Goal: Transaction & Acquisition: Purchase product/service

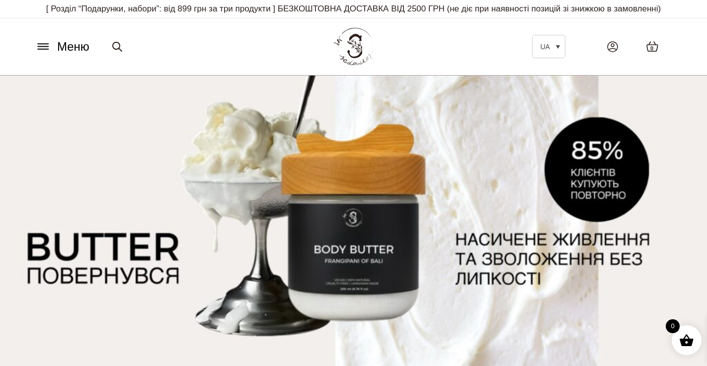
click at [38, 48] on icon at bounding box center [43, 46] width 16 height 10
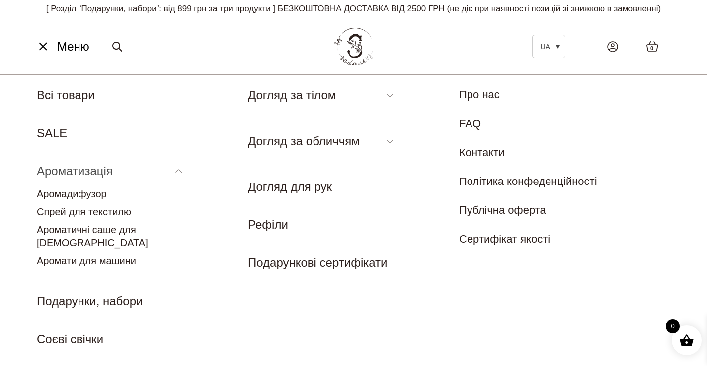
click at [92, 172] on link "Ароматизація" at bounding box center [75, 170] width 76 height 13
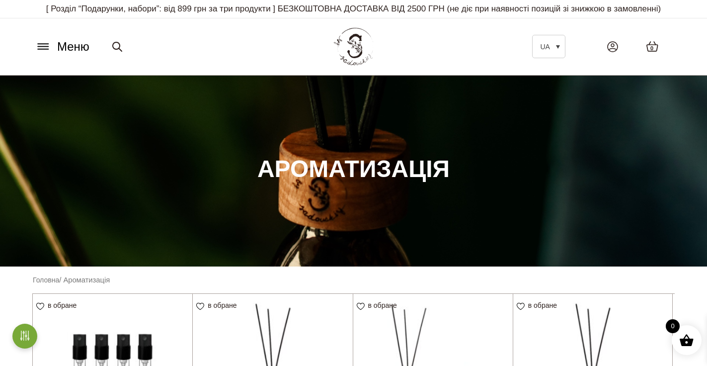
click at [47, 43] on icon at bounding box center [43, 46] width 16 height 10
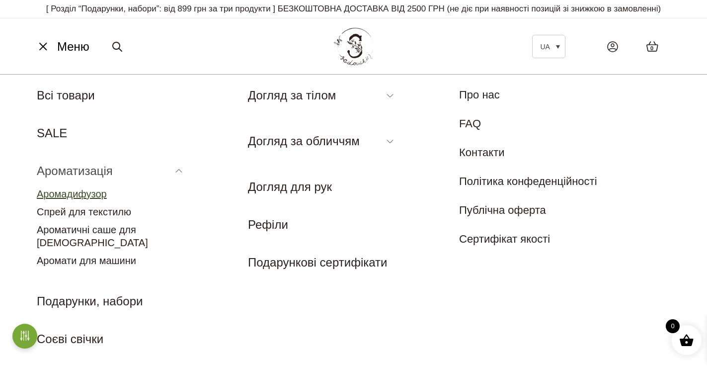
click at [78, 191] on link "Аромадифузор" at bounding box center [72, 193] width 70 height 11
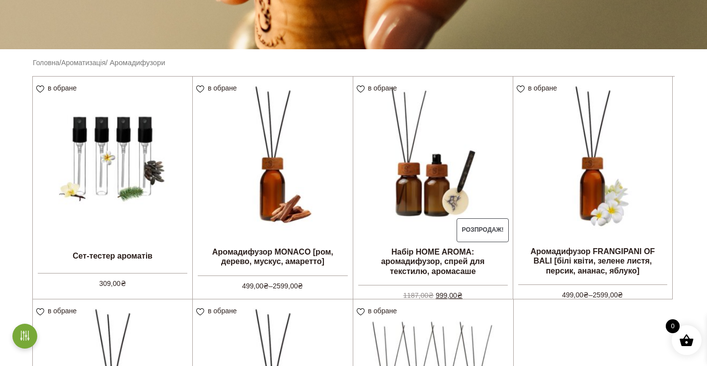
scroll to position [218, 0]
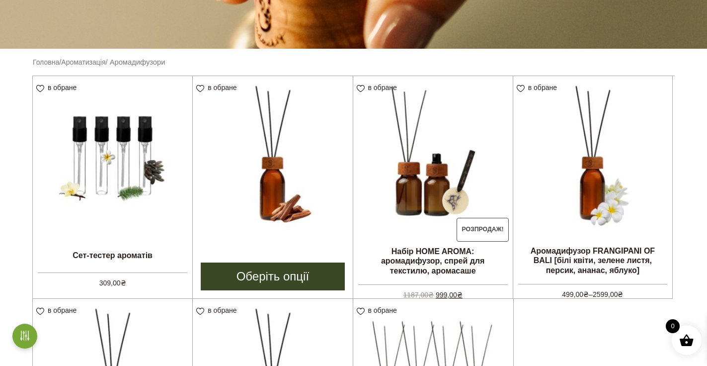
click at [263, 197] on img at bounding box center [272, 155] width 159 height 159
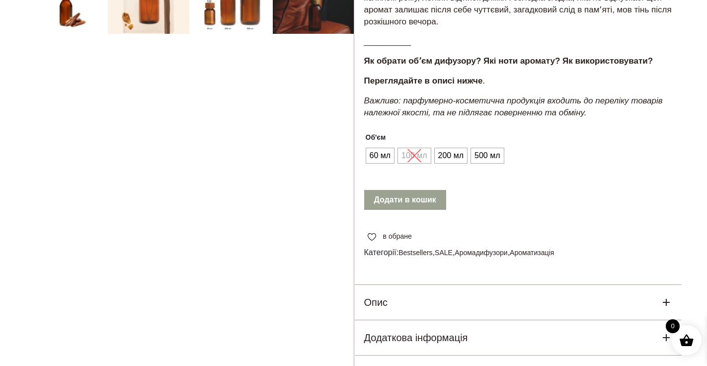
scroll to position [393, 0]
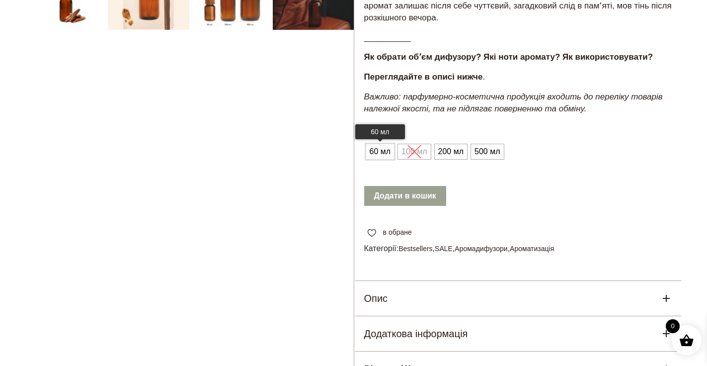
click at [381, 148] on span "60 мл" at bounding box center [380, 152] width 26 height 16
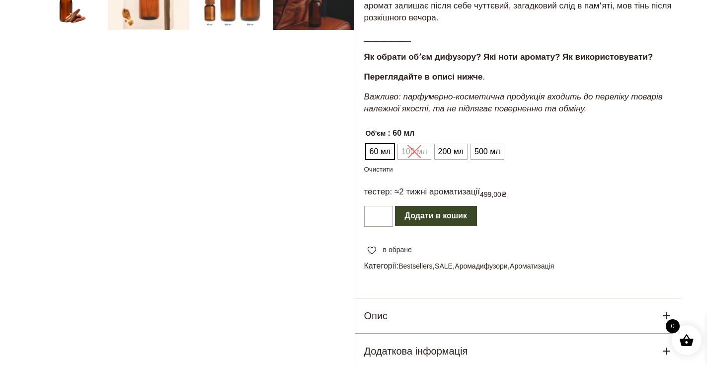
click at [432, 219] on button "Додати в кошик" at bounding box center [436, 216] width 82 height 20
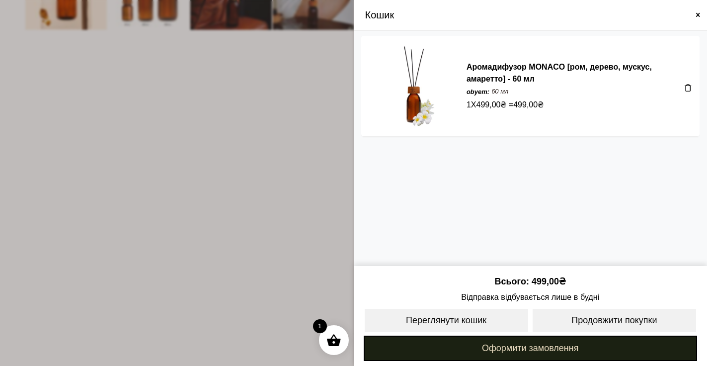
click at [560, 348] on link "Оформити замовлення" at bounding box center [531, 347] width 334 height 25
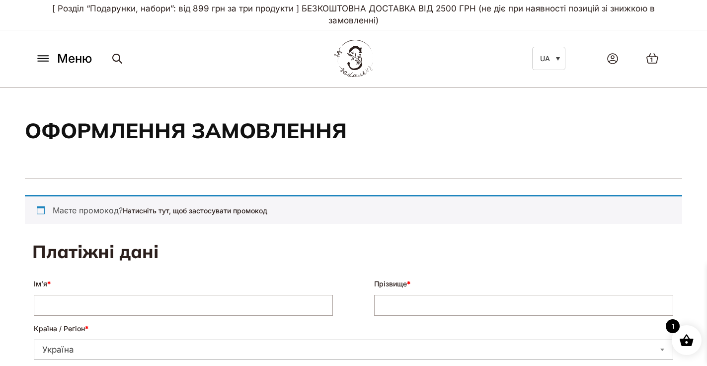
select select "****"
click at [96, 220] on div "Маєте промокод? Натисніть тут, щоб застосувати промокод" at bounding box center [353, 209] width 657 height 29
click at [94, 209] on div "Маєте промокод? Натисніть тут, щоб застосувати промокод" at bounding box center [353, 209] width 657 height 29
click at [124, 212] on link "Натисніть тут, щоб застосувати промокод" at bounding box center [195, 210] width 145 height 8
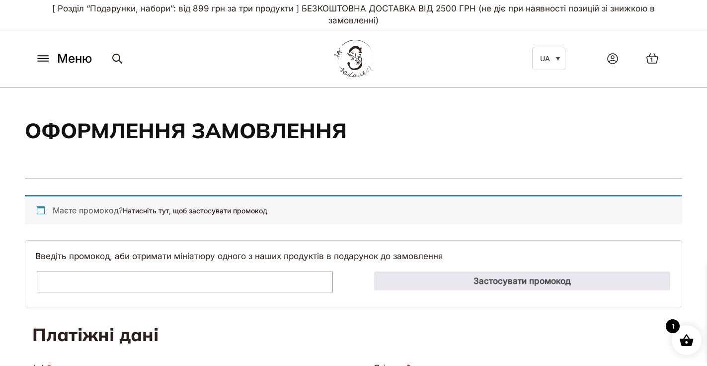
click at [84, 284] on input "Промокод:" at bounding box center [185, 281] width 296 height 21
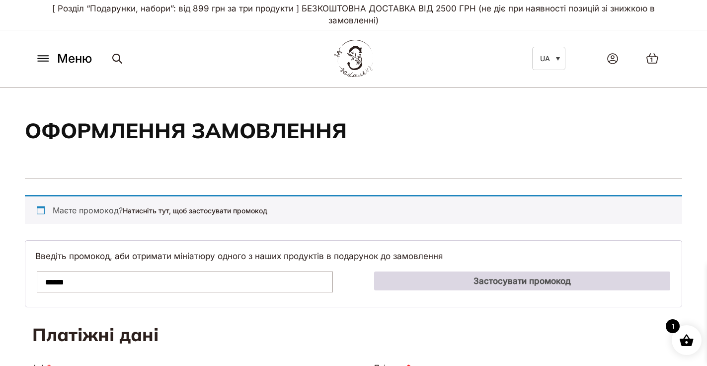
click at [432, 279] on button "Застосувати промокод" at bounding box center [522, 280] width 296 height 19
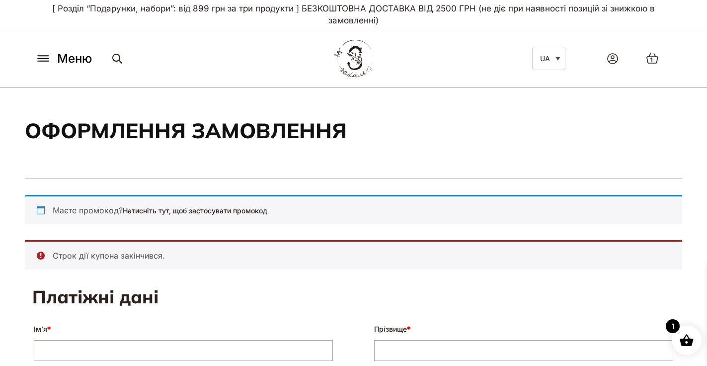
click at [86, 256] on li "Строк дії купона закінчився." at bounding box center [359, 255] width 613 height 12
click at [69, 267] on ul "Строк дії купона закінчився." at bounding box center [353, 254] width 657 height 29
click at [74, 241] on ul "Строк дії купона закінчився." at bounding box center [353, 254] width 657 height 29
click at [50, 254] on ul "Строк дії купона закінчився." at bounding box center [353, 254] width 657 height 29
click at [40, 254] on ul "Строк дії купона закінчився." at bounding box center [353, 254] width 657 height 29
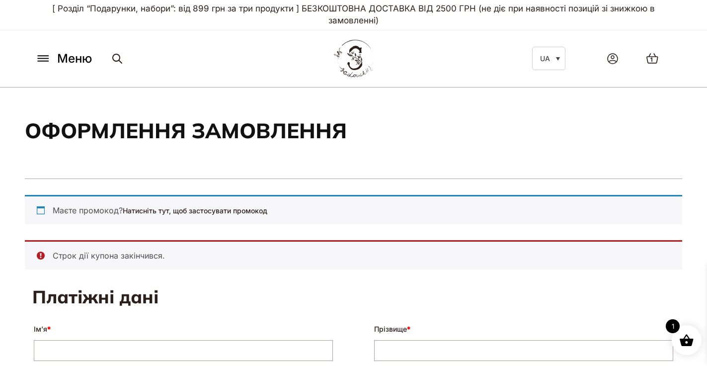
click at [171, 216] on div "Маєте промокод? Натисніть тут, щоб застосувати промокод" at bounding box center [353, 209] width 657 height 29
click at [171, 209] on link "Натисніть тут, щоб застосувати промокод" at bounding box center [195, 210] width 145 height 8
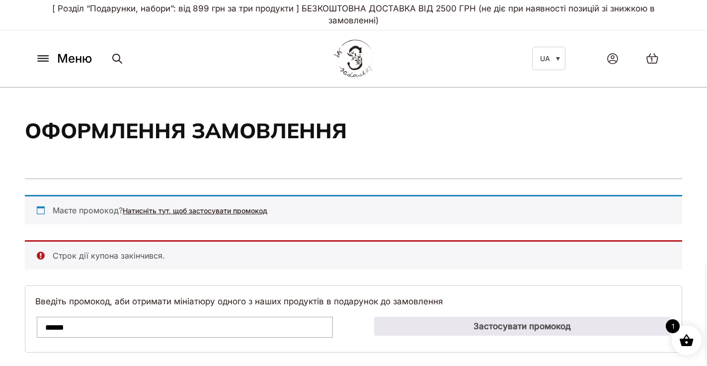
click at [161, 209] on link "Натисніть тут, щоб застосувати промокод" at bounding box center [195, 210] width 145 height 8
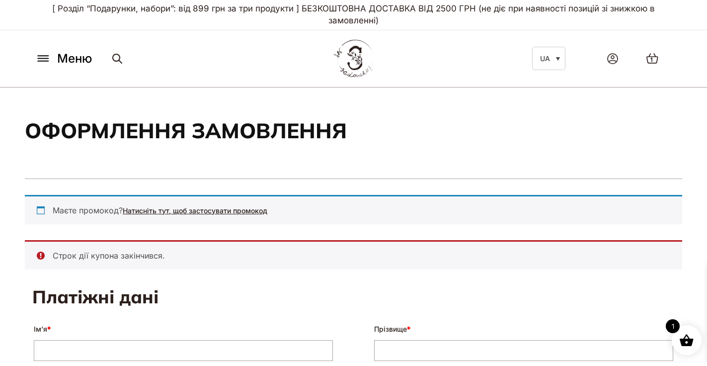
click at [159, 207] on link "Натисніть тут, щоб застосувати промокод" at bounding box center [195, 210] width 145 height 8
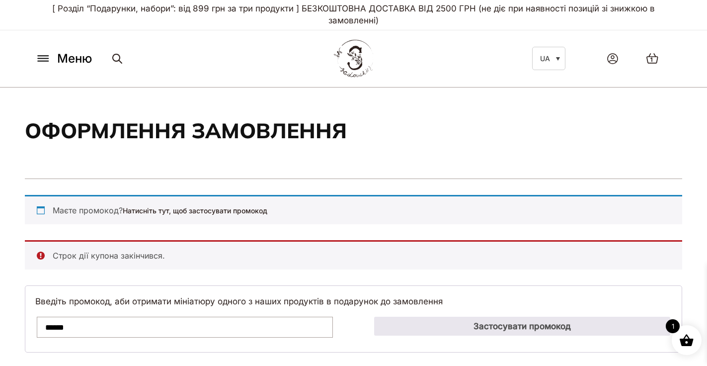
click at [51, 327] on input "******" at bounding box center [185, 326] width 296 height 21
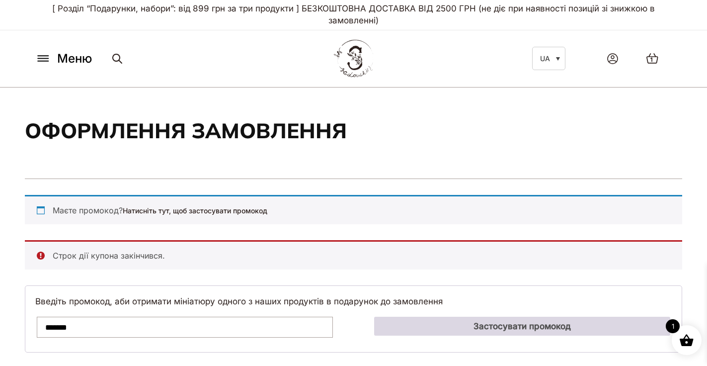
click at [582, 324] on button "Застосувати промокод" at bounding box center [522, 325] width 296 height 19
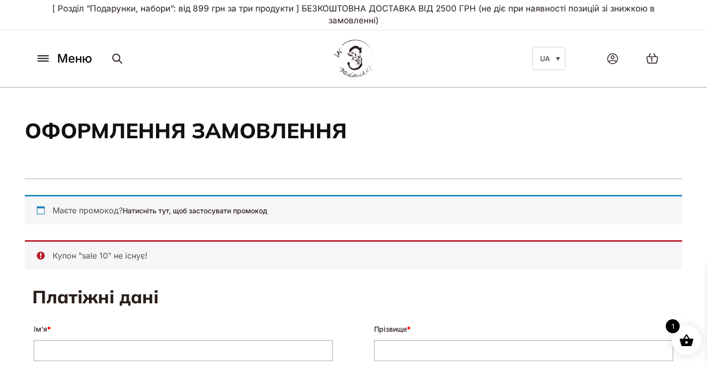
click at [83, 258] on li "Купон "sale 10" не існує!" at bounding box center [359, 255] width 613 height 12
click at [201, 211] on link "Натисніть тут, щоб застосувати промокод" at bounding box center [195, 210] width 145 height 8
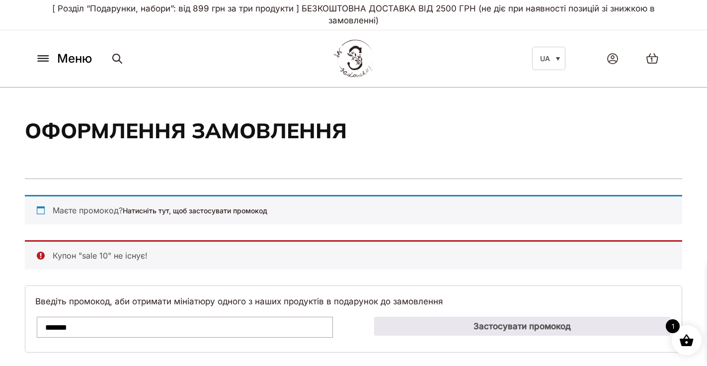
click at [44, 324] on input "*******" at bounding box center [185, 326] width 296 height 21
click at [77, 330] on input "********" at bounding box center [185, 326] width 296 height 21
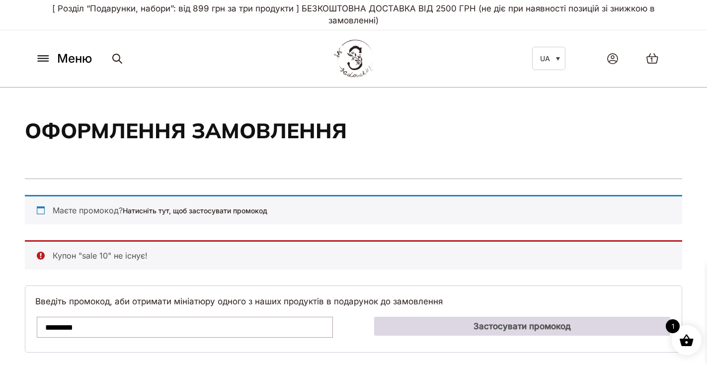
click at [522, 330] on button "Застосувати промокод" at bounding box center [522, 325] width 296 height 19
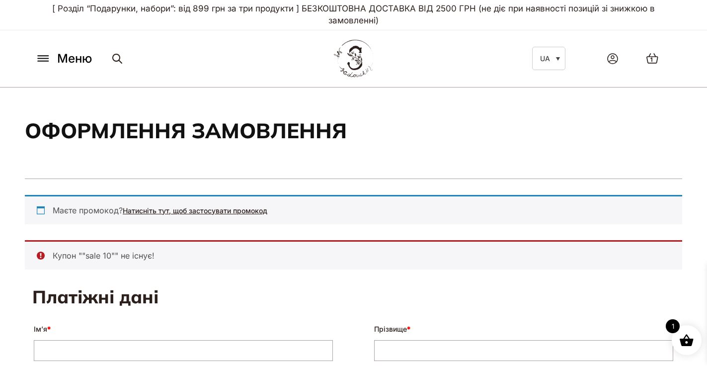
click at [161, 214] on link "Натисніть тут, щоб застосувати промокод" at bounding box center [195, 210] width 145 height 8
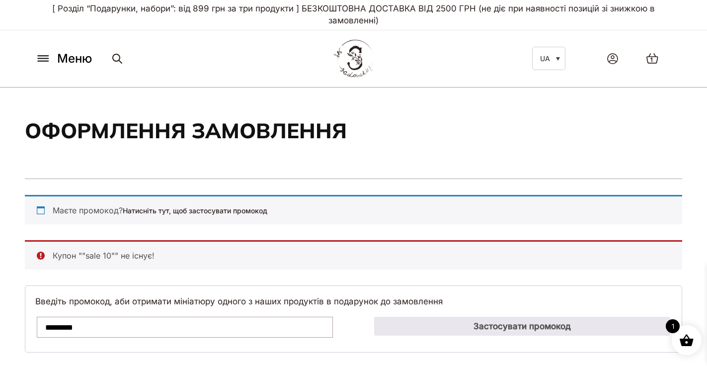
click at [46, 328] on input "*********" at bounding box center [185, 326] width 296 height 21
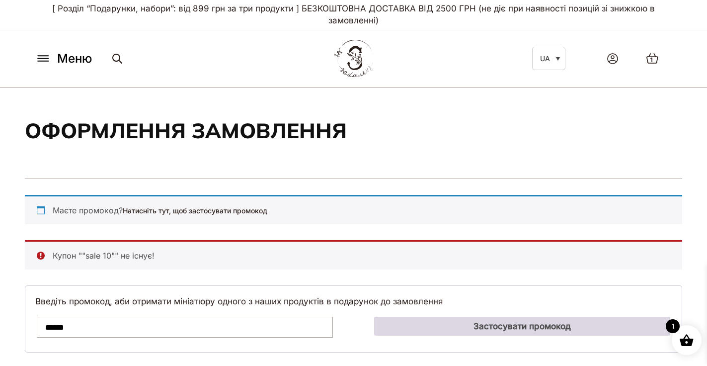
type input "******"
click at [439, 327] on button "Застосувати промокод" at bounding box center [522, 325] width 296 height 19
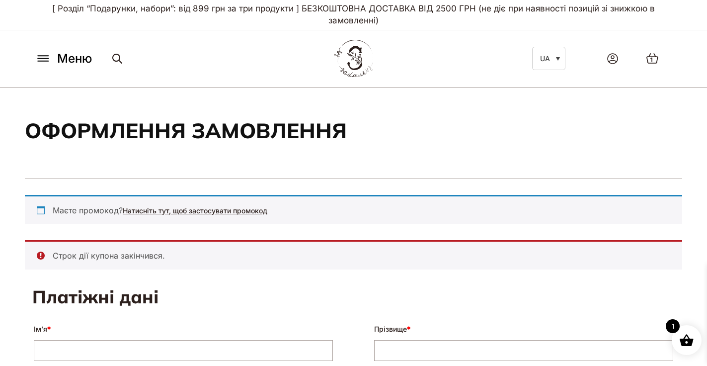
click at [218, 210] on link "Натисніть тут, щоб застосувати промокод" at bounding box center [195, 210] width 145 height 8
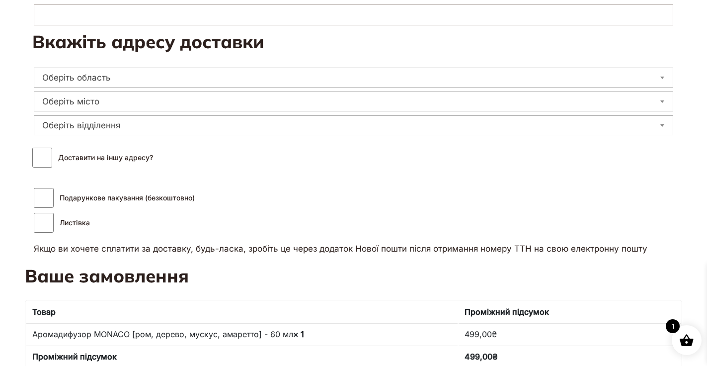
scroll to position [554, 0]
